Goal: Book appointment/travel/reservation

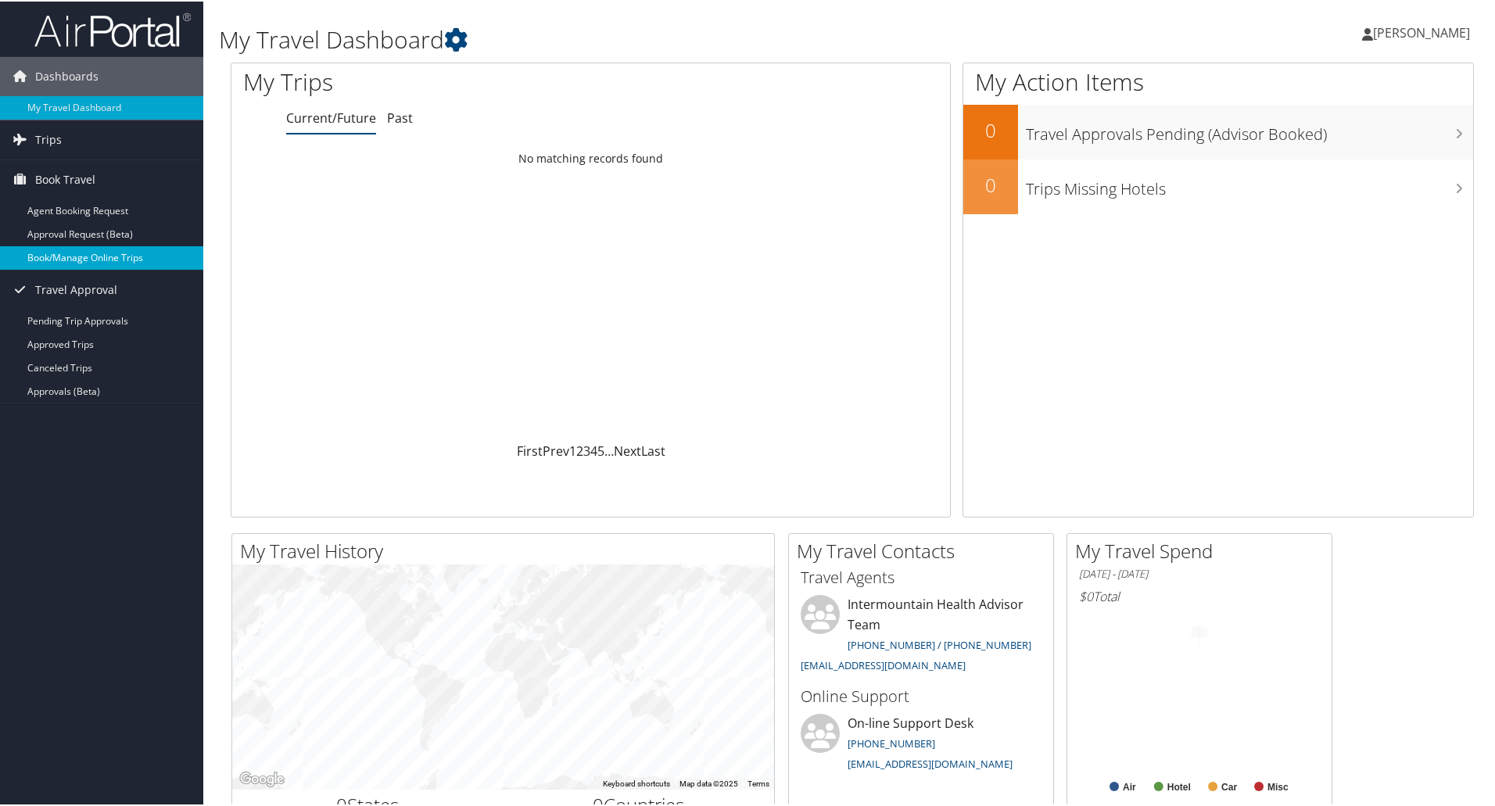
click at [69, 250] on link "Book/Manage Online Trips" at bounding box center [101, 256] width 203 height 23
